Goal: Check status: Check status

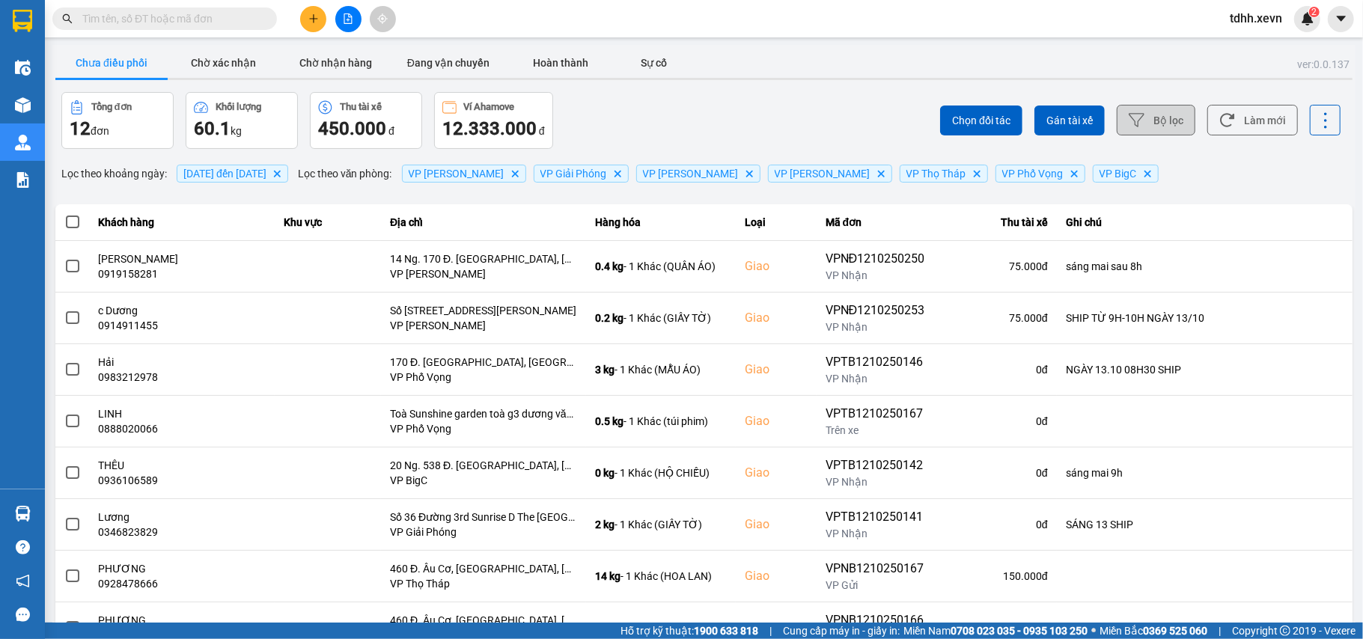
click at [1163, 127] on button "Bộ lọc" at bounding box center [1156, 120] width 79 height 31
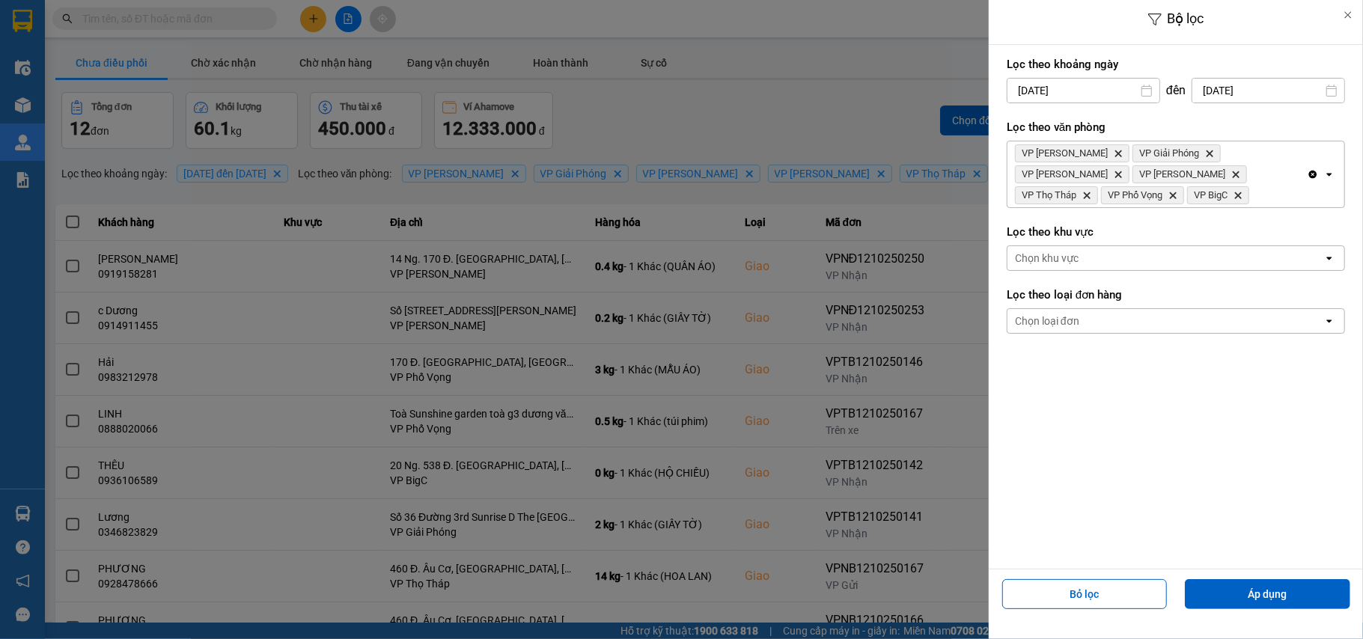
click at [1280, 90] on input "[DATE]" at bounding box center [1269, 91] width 152 height 24
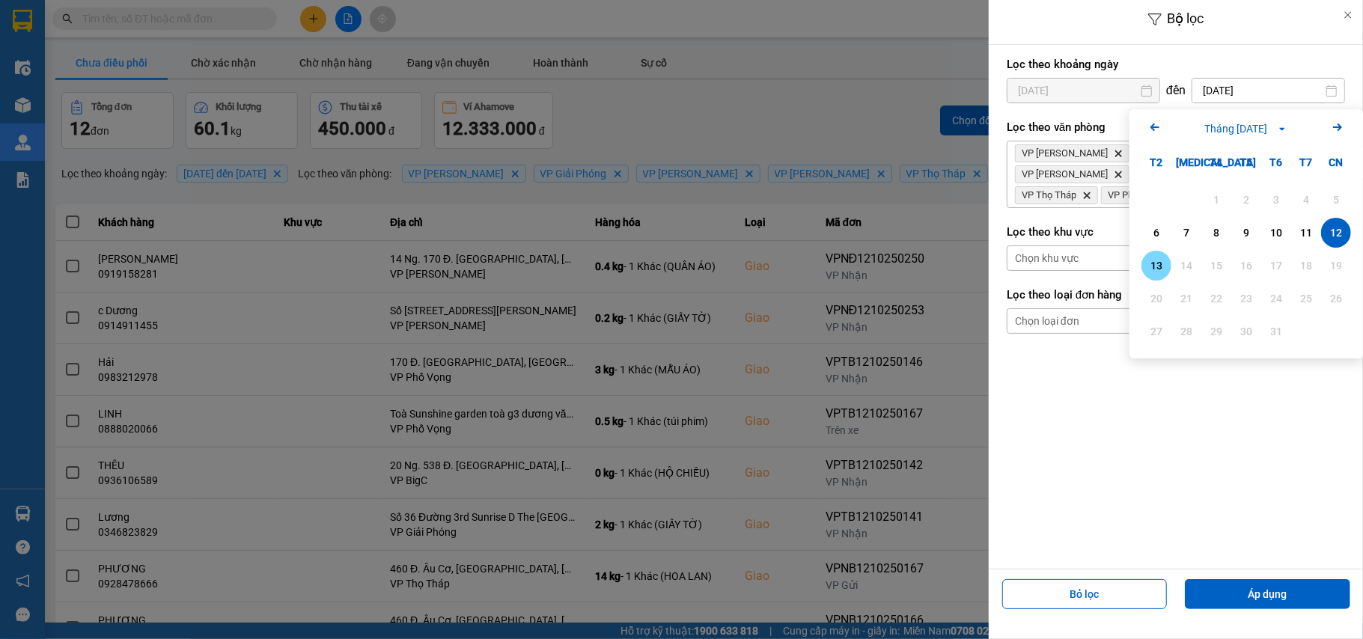
click at [1154, 264] on div "13" at bounding box center [1156, 266] width 21 height 18
type input "[DATE]"
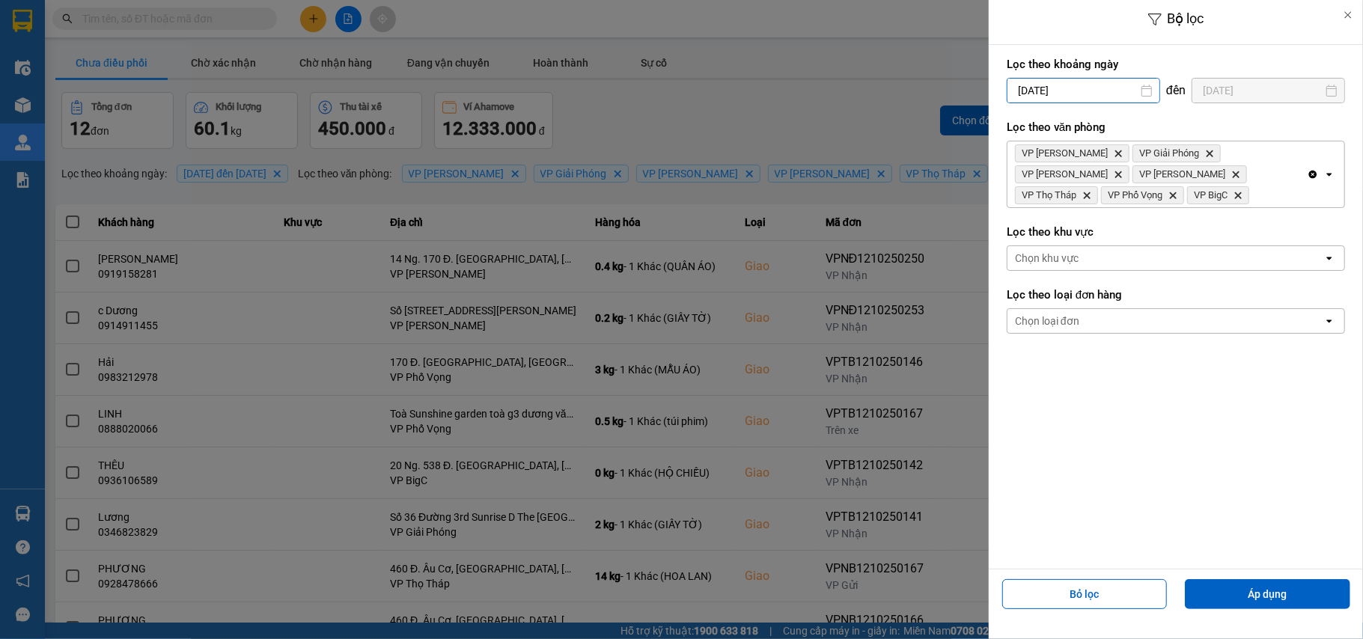
click at [1108, 88] on input "[DATE]" at bounding box center [1084, 91] width 152 height 24
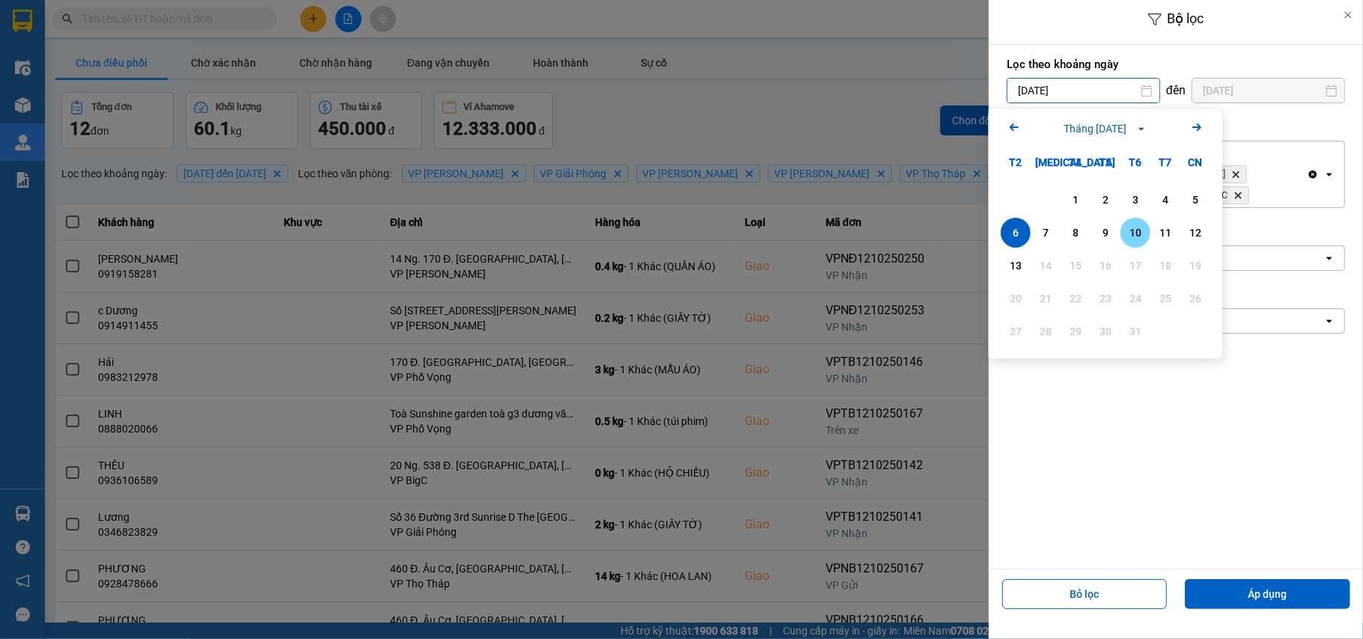
click at [1129, 231] on div "10" at bounding box center [1135, 233] width 21 height 18
type input "[DATE]"
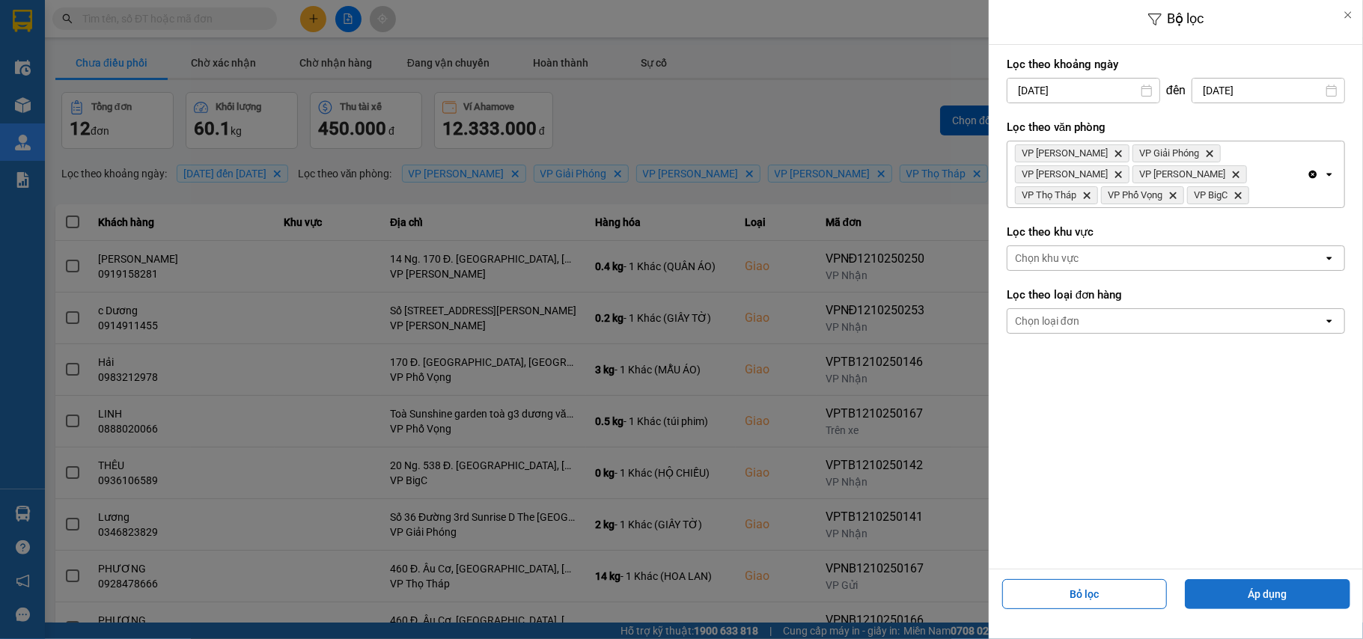
click at [1225, 594] on button "Áp dụng" at bounding box center [1267, 595] width 165 height 30
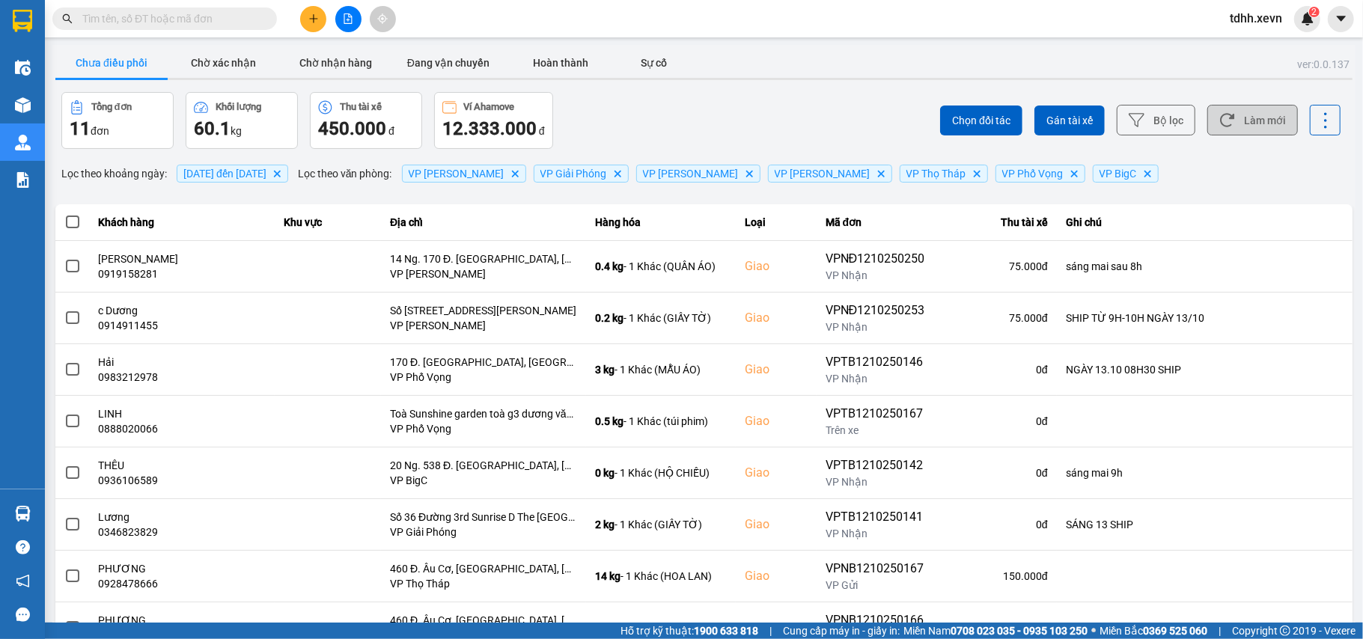
click at [1235, 118] on button "Làm mới" at bounding box center [1253, 120] width 91 height 31
click at [1232, 120] on button "Làm mới" at bounding box center [1253, 120] width 91 height 31
click at [169, 19] on input "text" at bounding box center [170, 18] width 177 height 16
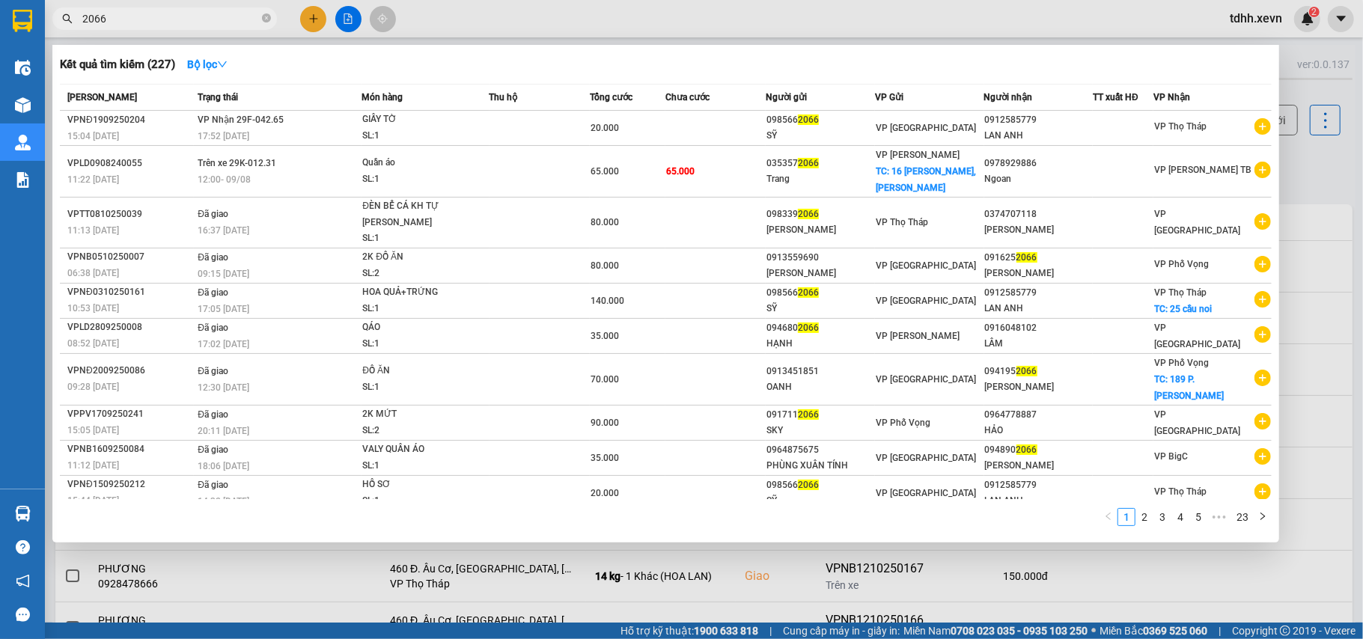
click at [91, 24] on input "2066" at bounding box center [170, 18] width 177 height 16
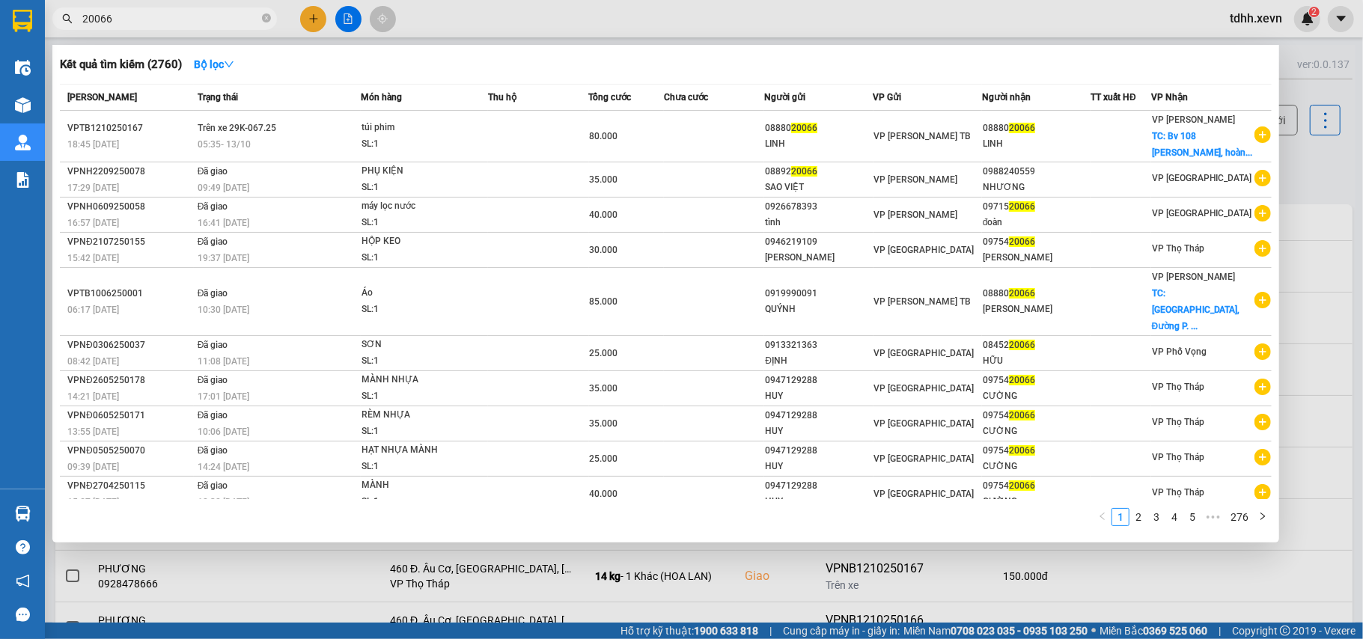
type input "20066"
click at [1315, 148] on div at bounding box center [681, 319] width 1363 height 639
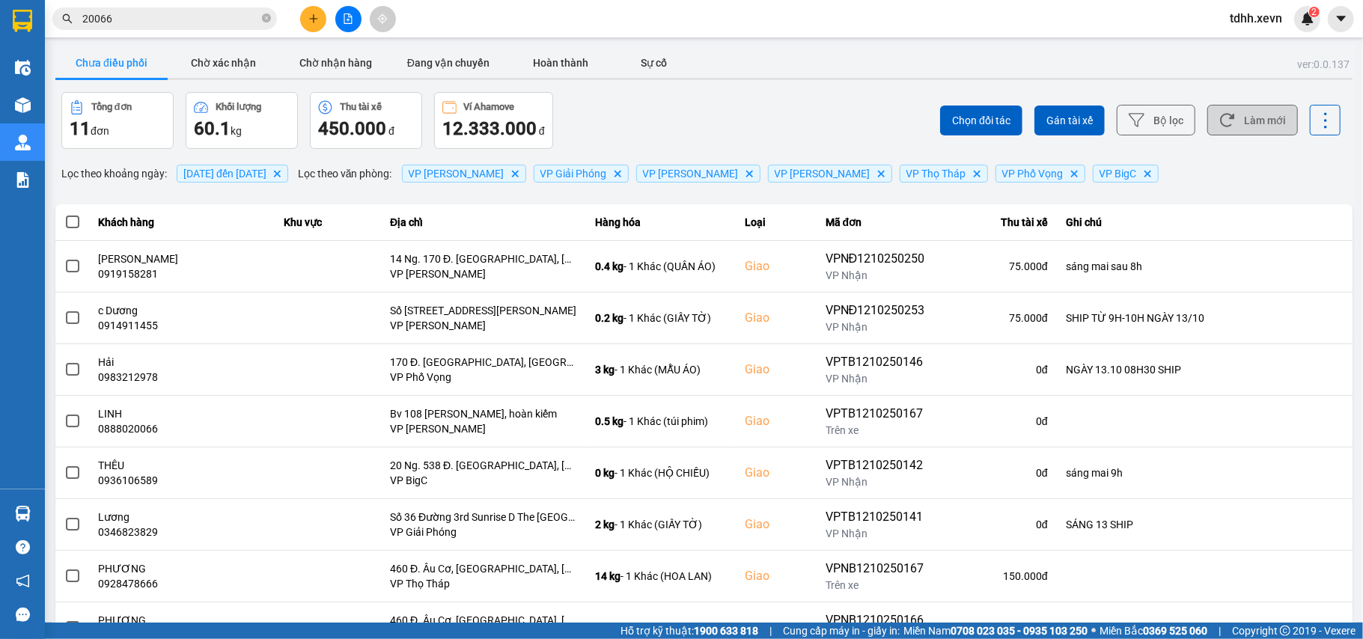
click at [1212, 130] on button "Làm mới" at bounding box center [1253, 120] width 91 height 31
